Goal: Task Accomplishment & Management: Manage account settings

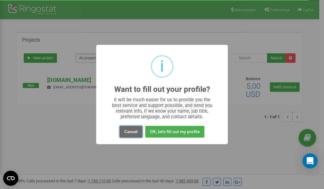
click at [132, 132] on button "Cancel" at bounding box center [130, 132] width 23 height 12
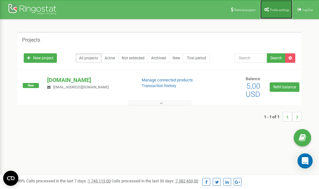
click at [276, 11] on span "Profile settings" at bounding box center [279, 9] width 19 height 3
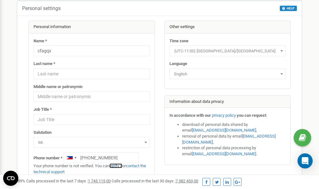
click at [118, 166] on link "verify it" at bounding box center [115, 166] width 13 height 5
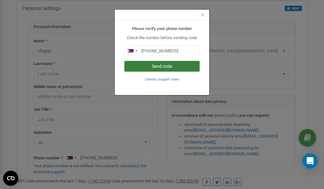
click at [157, 66] on button "Send code" at bounding box center [161, 66] width 75 height 11
